Goal: Task Accomplishment & Management: Manage account settings

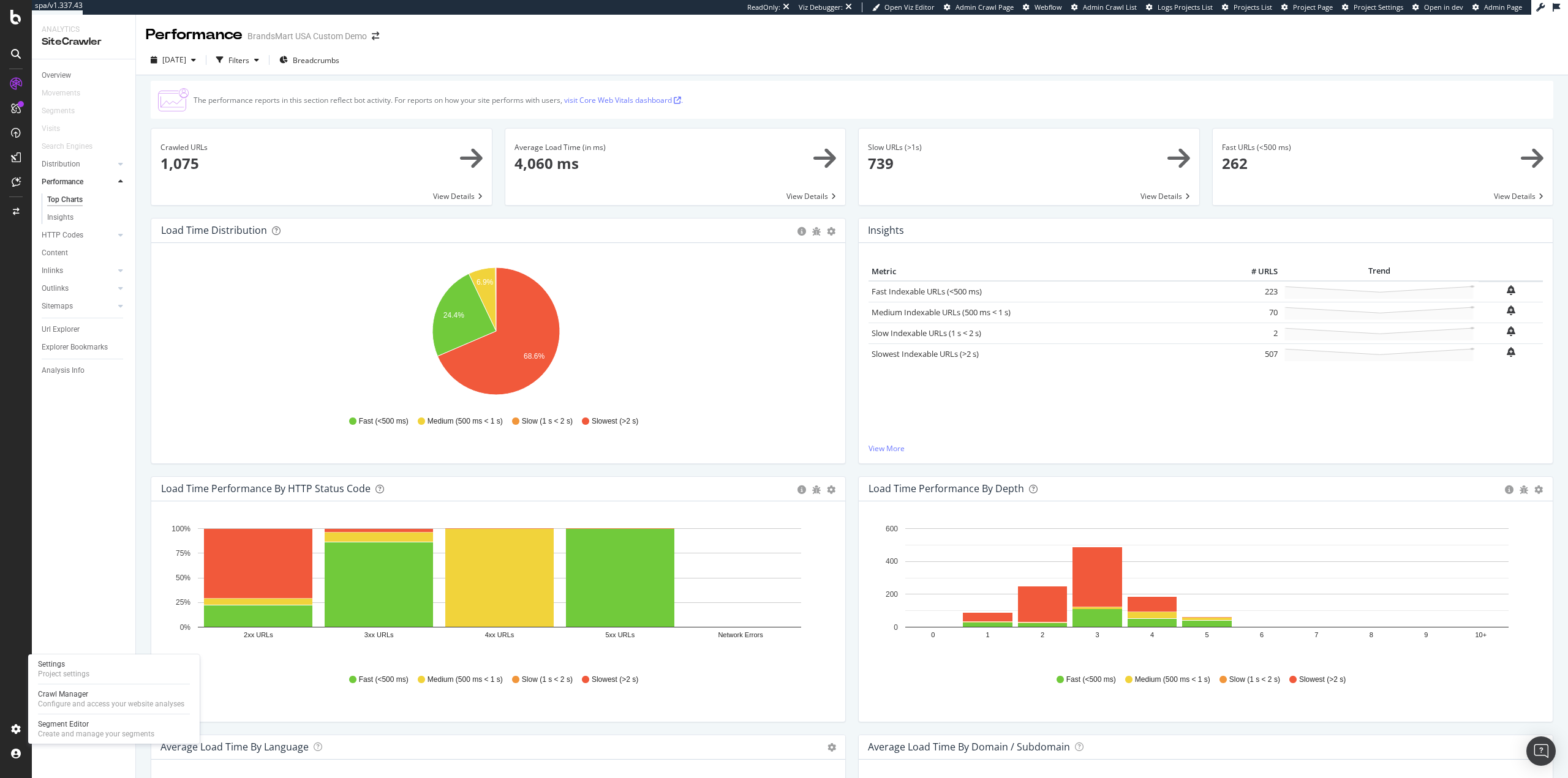
drag, startPoint x: 99, startPoint y: 668, endPoint x: 115, endPoint y: 658, distance: 18.9
click at [99, 668] on div "Settings Project settings" at bounding box center [114, 669] width 161 height 22
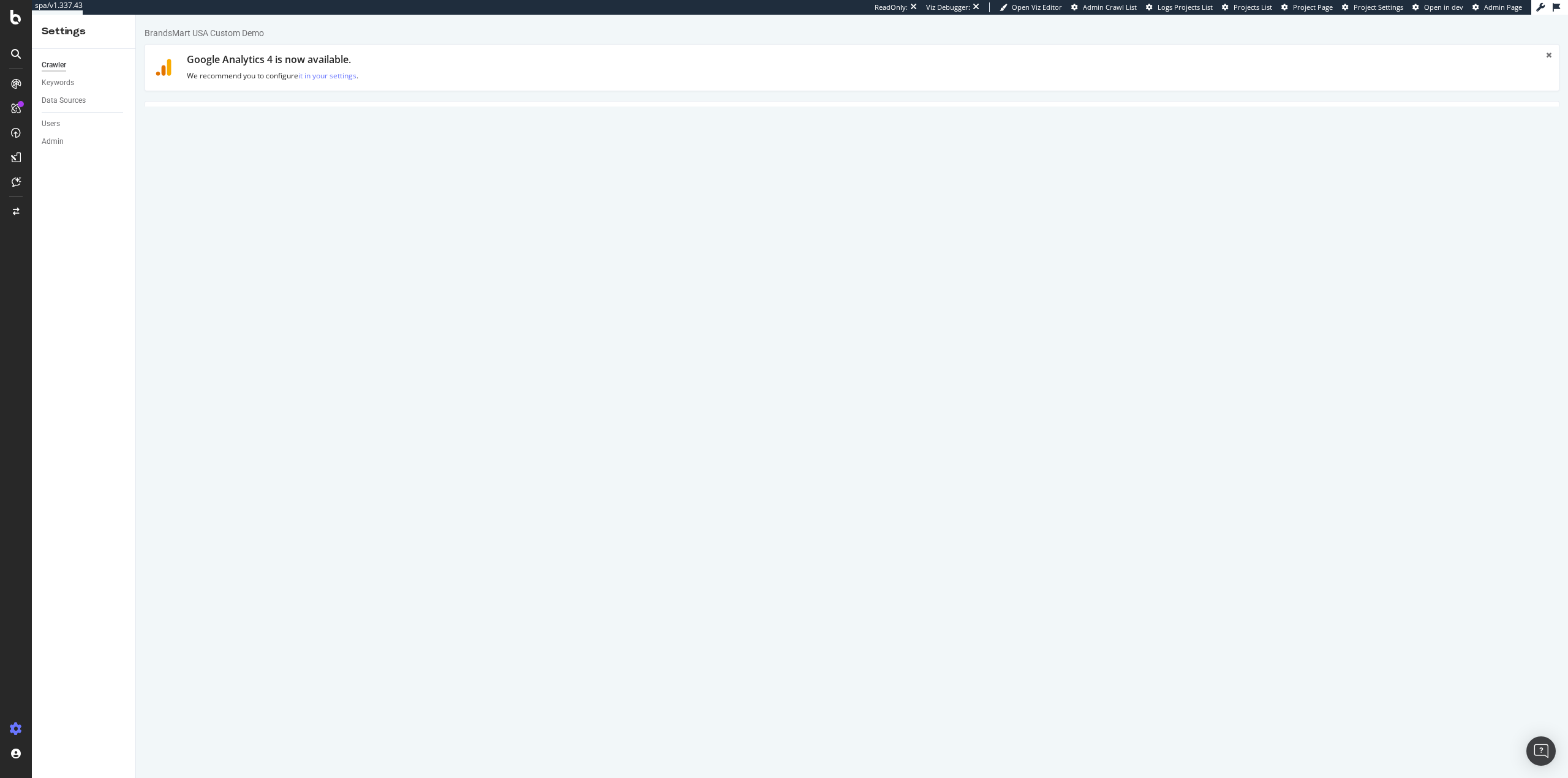
click at [217, 127] on link "Advanced Settings" at bounding box center [241, 118] width 95 height 33
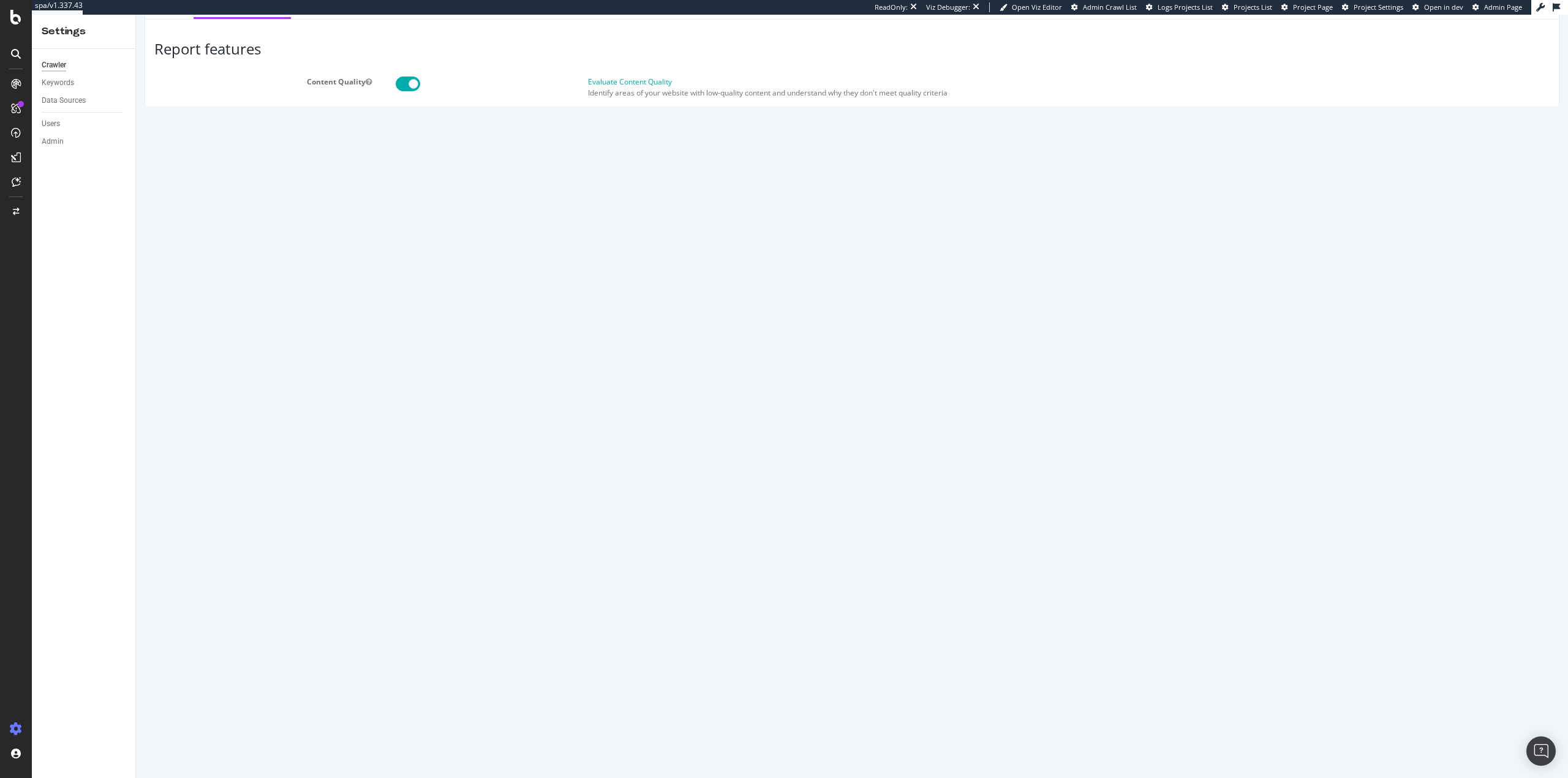
scroll to position [612, 0]
drag, startPoint x: 494, startPoint y: 697, endPoint x: 476, endPoint y: 682, distance: 23.4
click at [494, 696] on textarea at bounding box center [970, 737] width 1160 height 113
paste textarea "{ "flags": [ "cube" ], "beta": { "pap_mini_rules": [ "+ *[DOMAIN_NAME][URL]", "…"
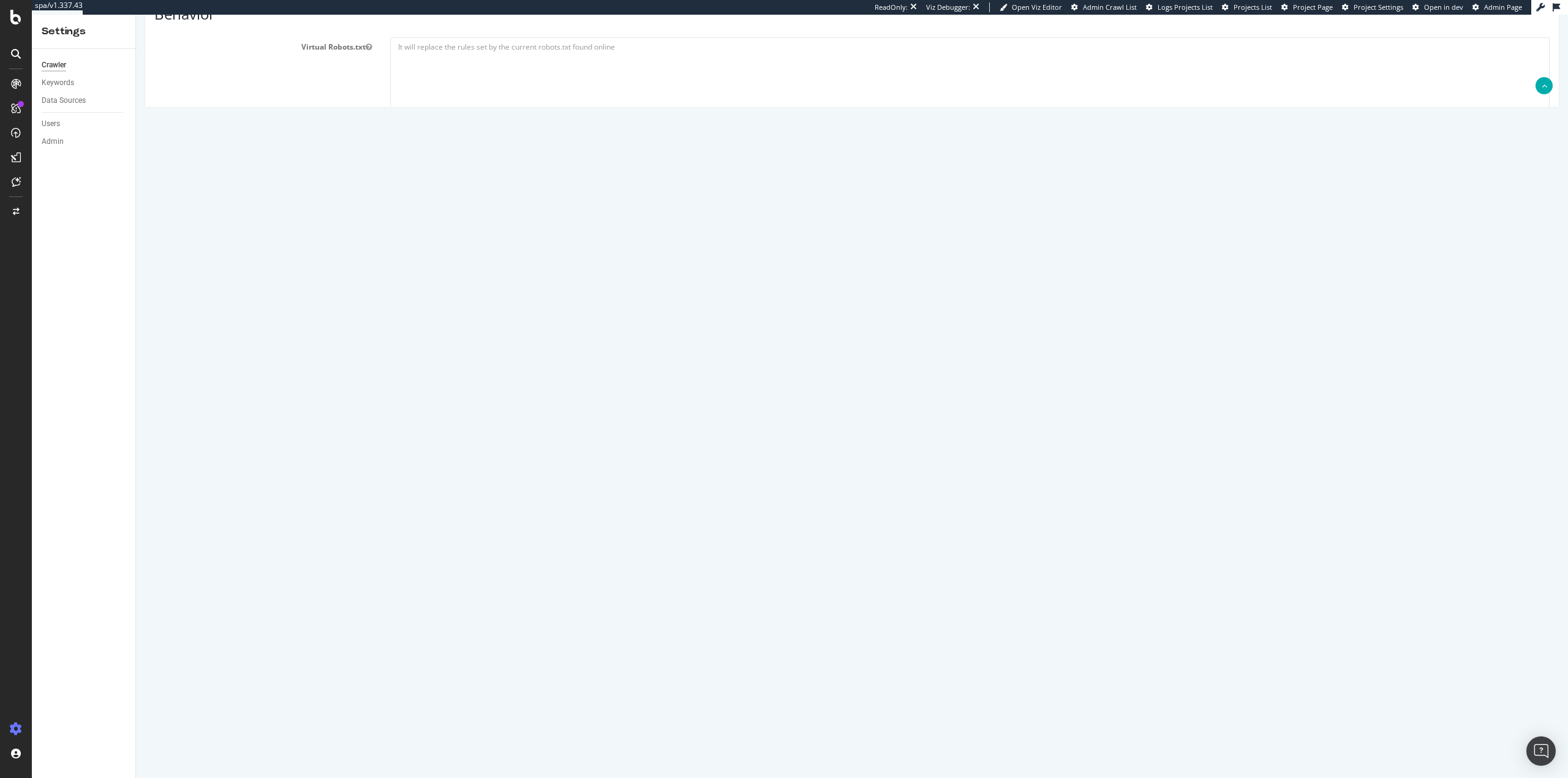
type textarea "{ "flags": [ "cube" ], "beta": { "pap_mini_rules": [ "+ *[DOMAIN_NAME][URL]", "…"
click at [387, 646] on label "Crawl JS Activated (admin only)" at bounding box center [851, 649] width 1414 height 15
click at [136, 15] on input "Crawl JS Activated (admin only)" at bounding box center [136, 15] width 0 height 0
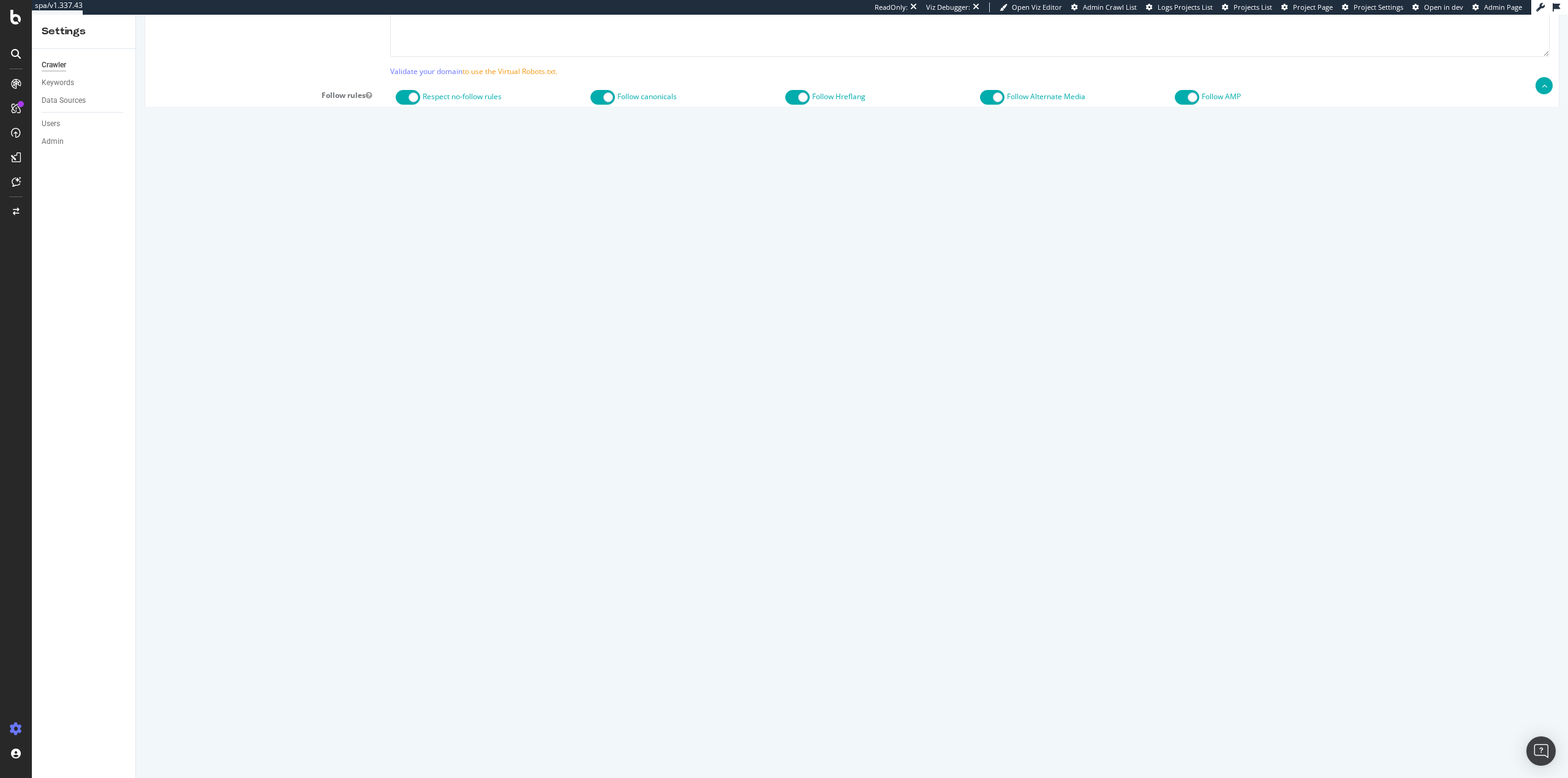
click at [798, 739] on button "Save" at bounding box center [805, 739] width 30 height 18
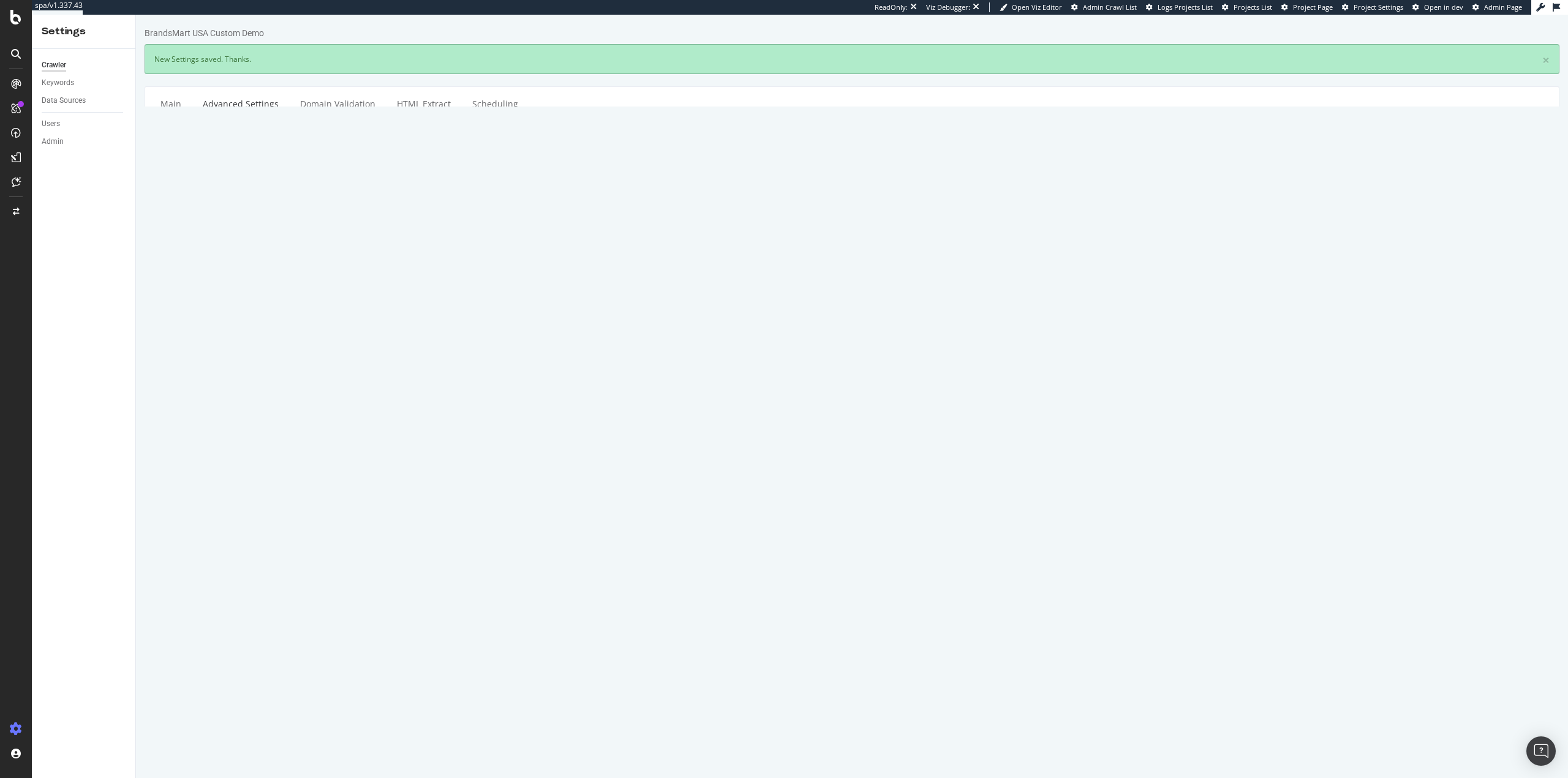
scroll to position [0, 0]
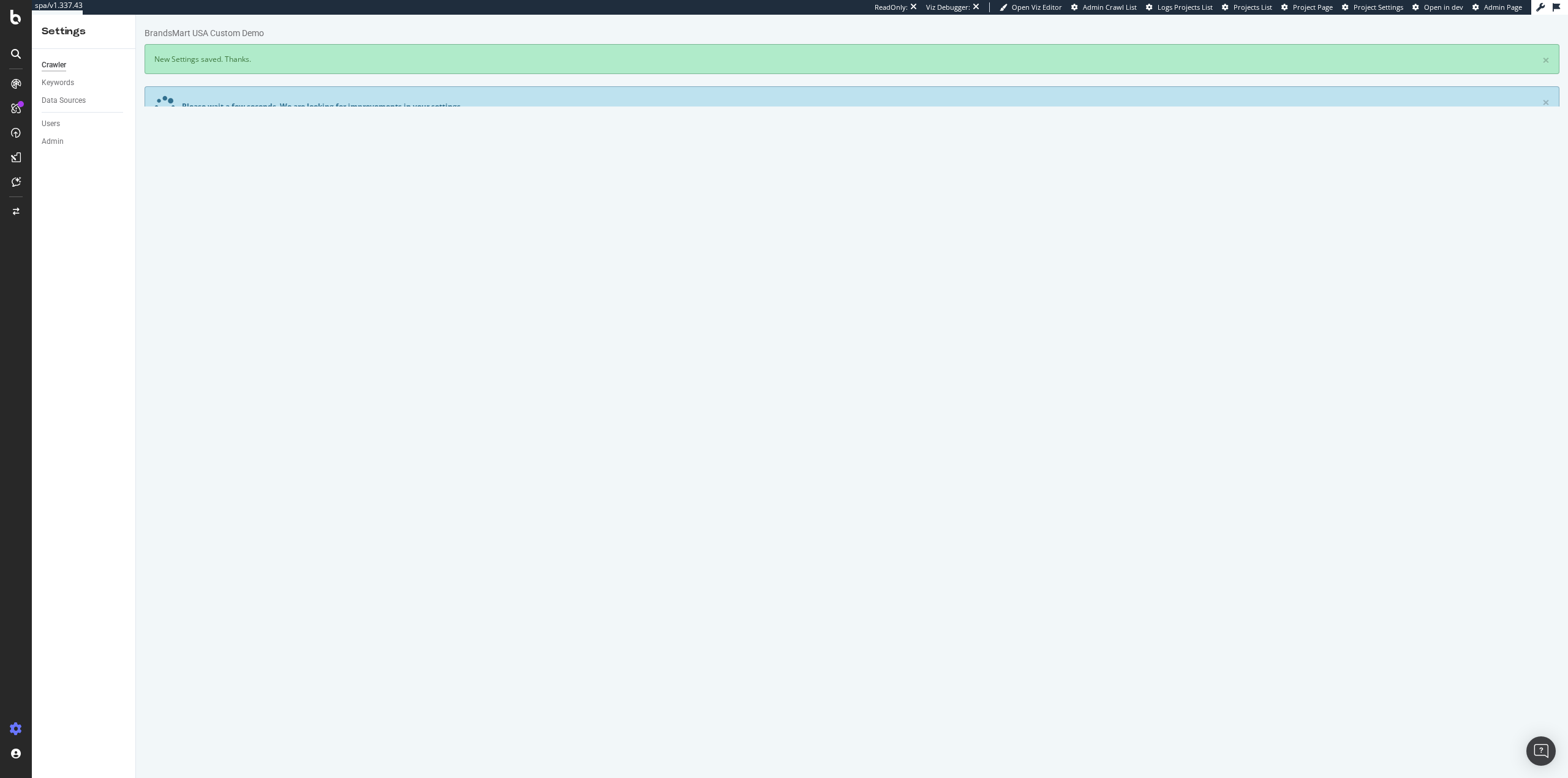
click at [165, 161] on link "Main" at bounding box center [170, 157] width 39 height 33
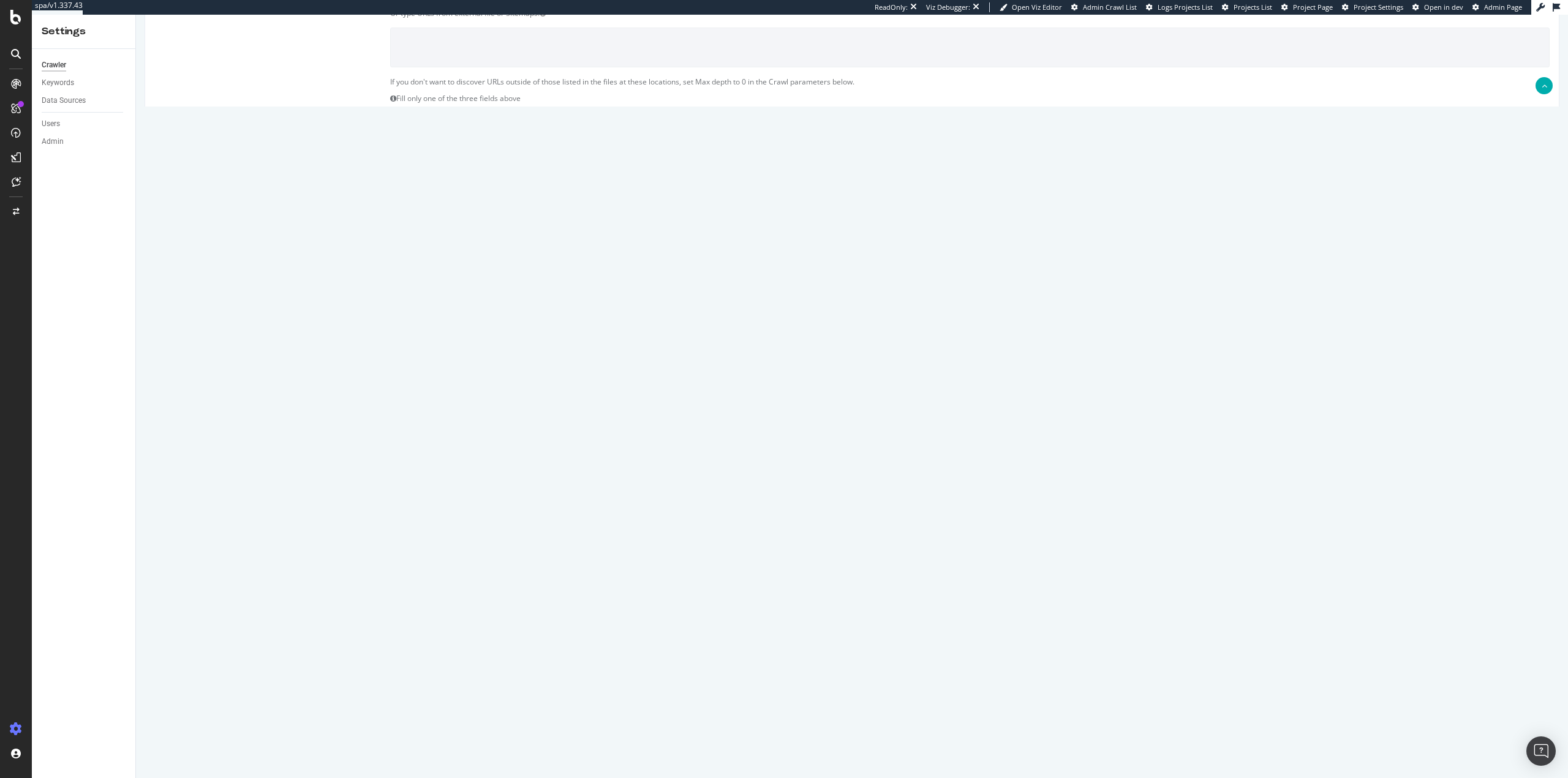
scroll to position [365, 0]
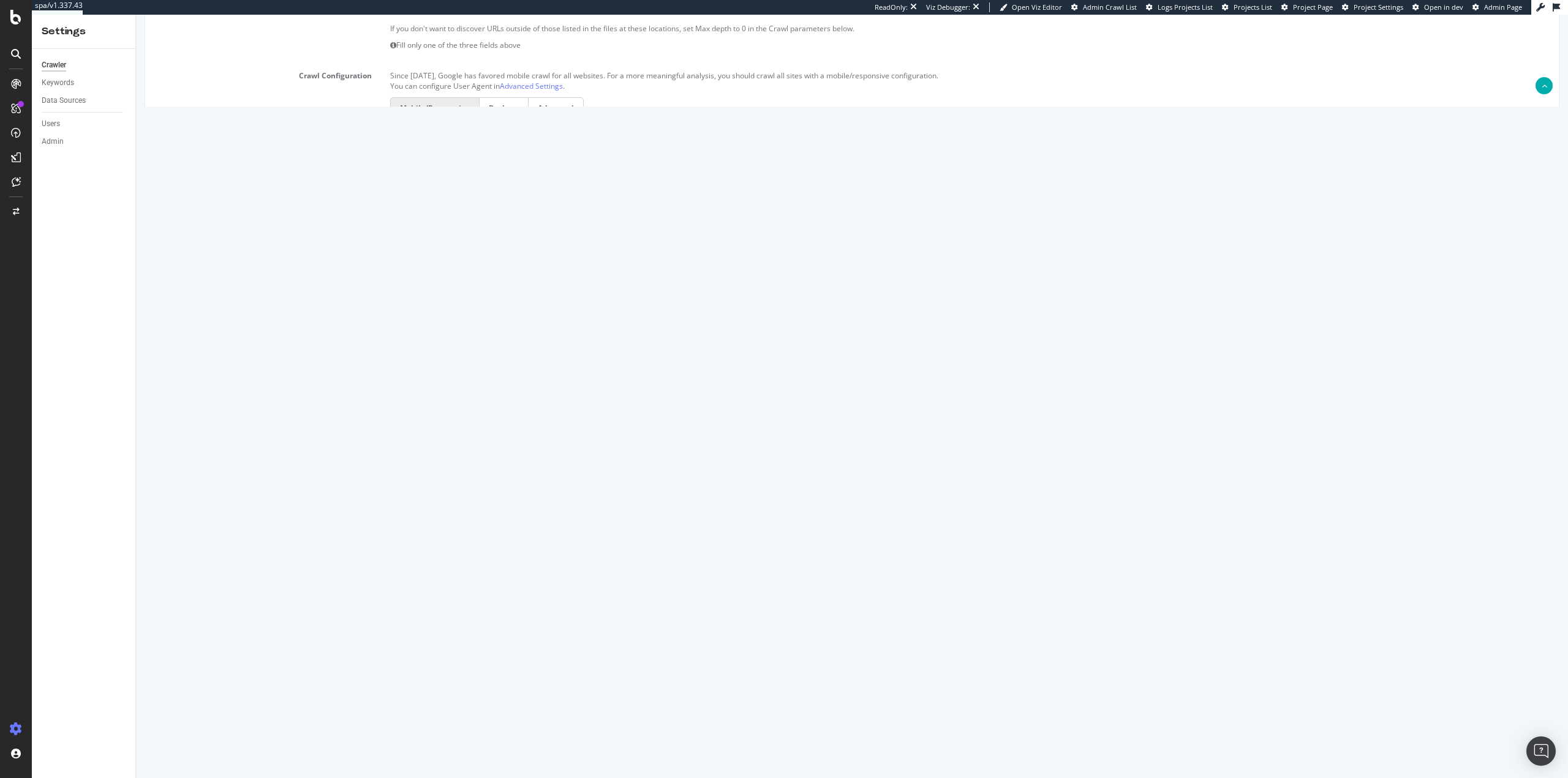
drag, startPoint x: 427, startPoint y: 504, endPoint x: 337, endPoint y: 496, distance: 90.4
click at [337, 476] on div "Max Speed (URLs / s) 3 Validate your domain to crawl faster than 3 URLs/sec. Es…" at bounding box center [851, 458] width 1414 height 38
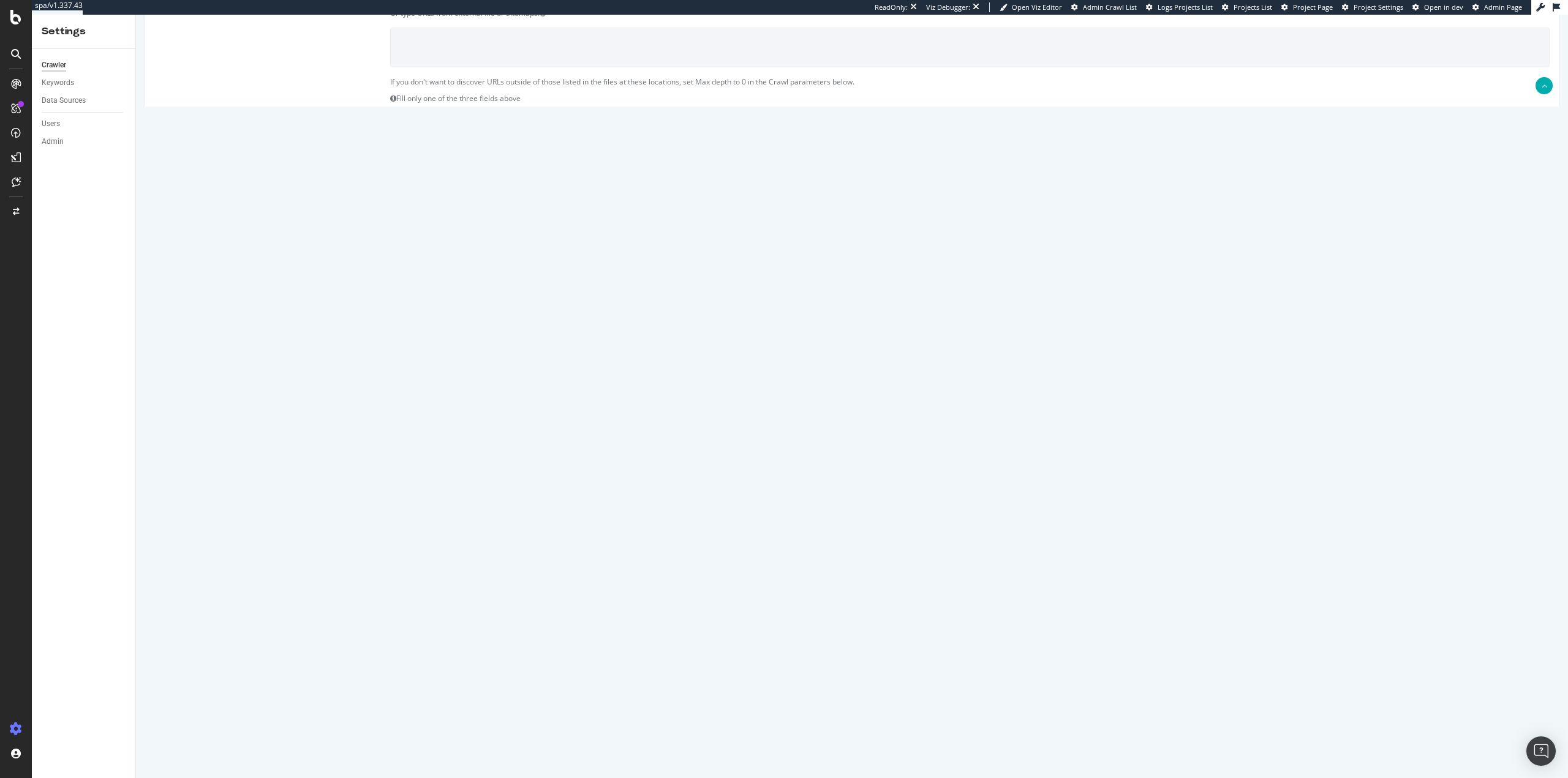
type input "1"
click at [190, 514] on div "Max Speed (URLs / s) 1 Validate your domain to crawl faster than 3 URLs/sec. Es…" at bounding box center [851, 510] width 1414 height 38
click at [884, 533] on section "Max # of Analysed URLs 250000 Max Speed (URLs / s) 1 Validate your domain to cr…" at bounding box center [852, 510] width 1395 height 97
click at [480, 473] on input "250000" at bounding box center [499, 473] width 218 height 21
click at [472, 504] on input "1" at bounding box center [499, 503] width 218 height 21
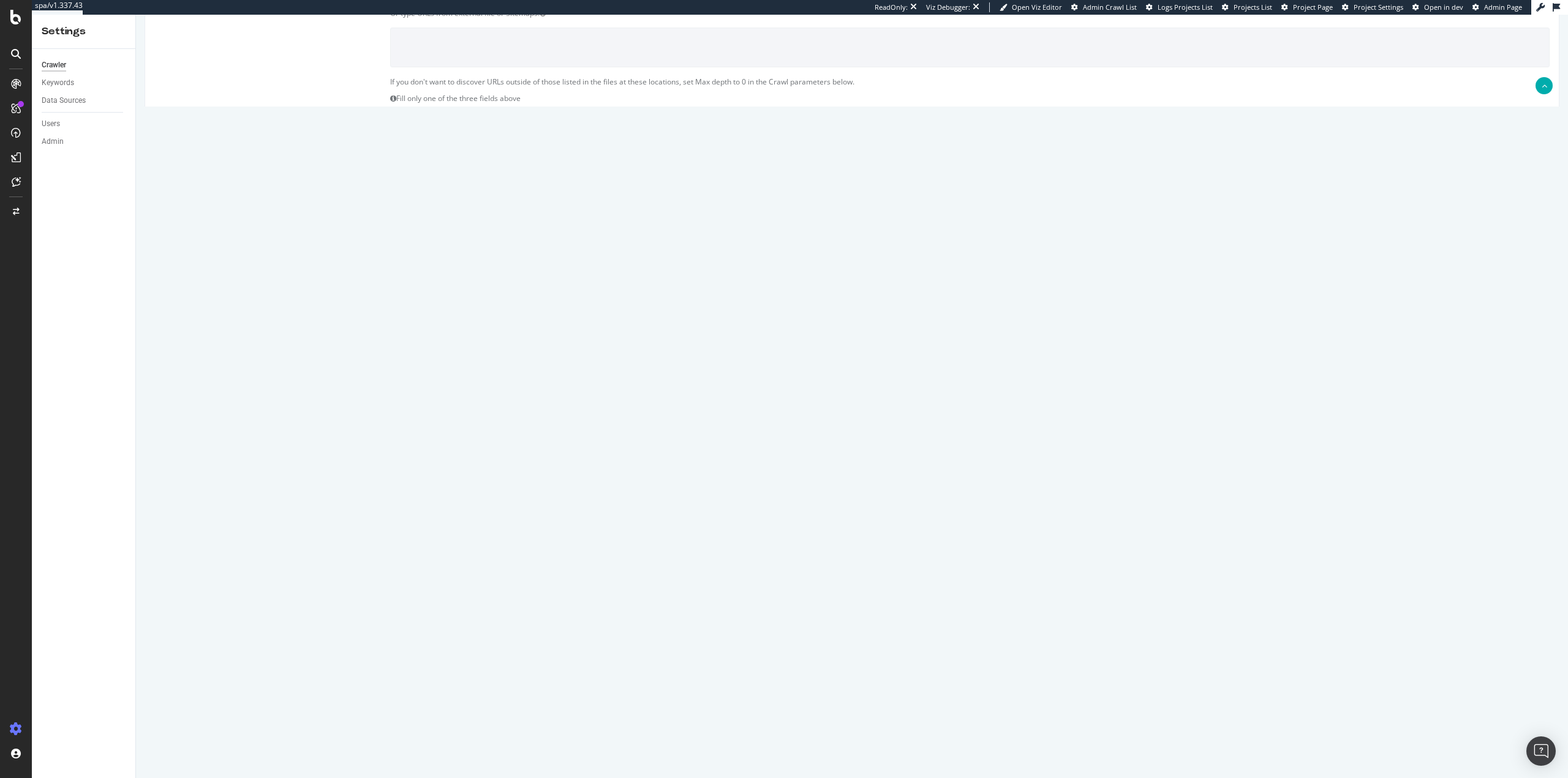
click at [868, 738] on input "Save & Back to Project" at bounding box center [867, 738] width 89 height 18
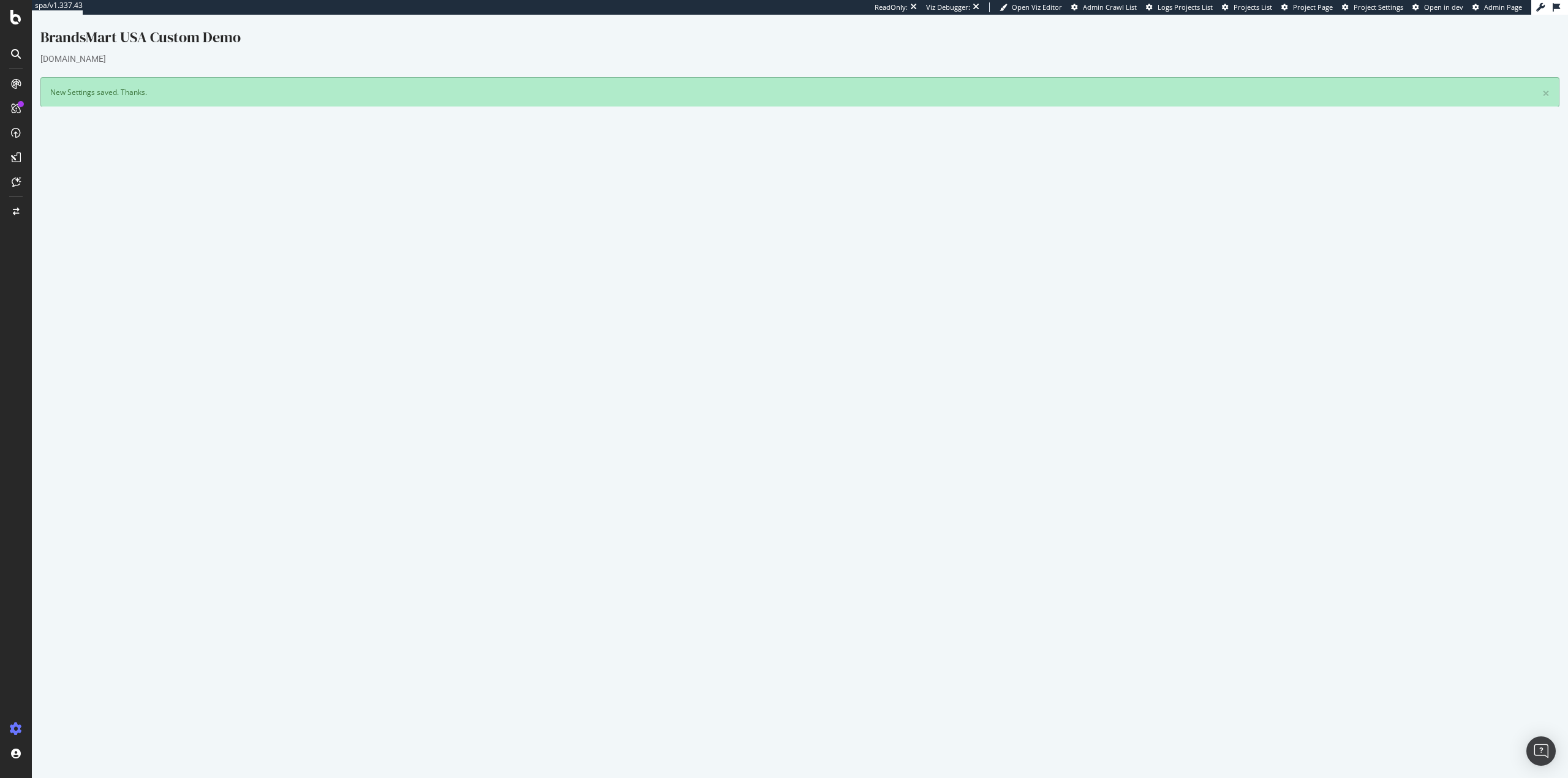
click at [773, 346] on button "Yes! Start Now" at bounding box center [784, 346] width 76 height 19
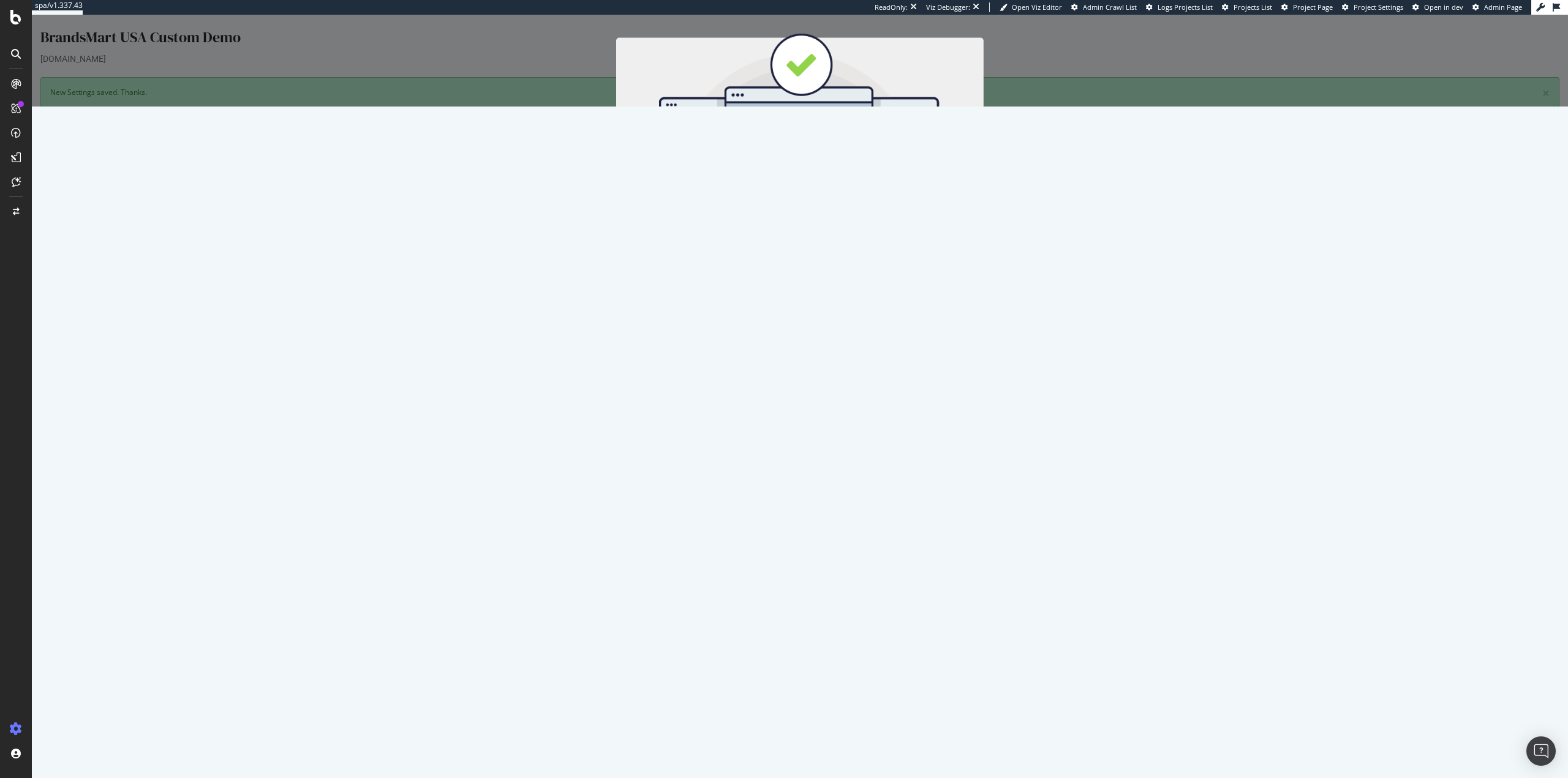
click at [830, 219] on button "Start Now" at bounding box center [822, 218] width 54 height 21
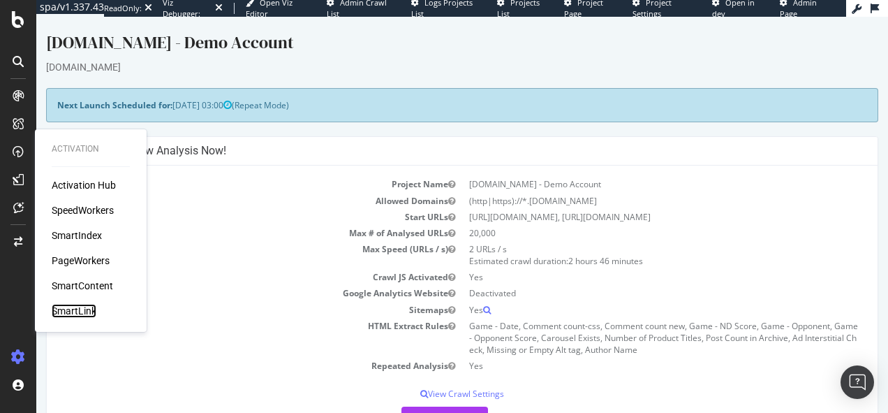
click at [90, 307] on div "SmartLink" at bounding box center [74, 311] width 45 height 14
